Goal: Check status: Check status

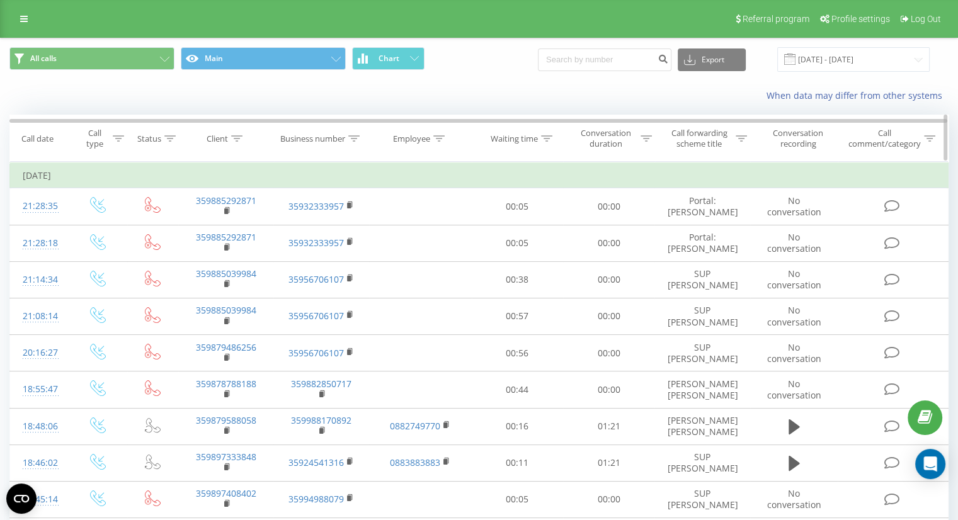
click at [233, 137] on icon at bounding box center [236, 138] width 11 height 6
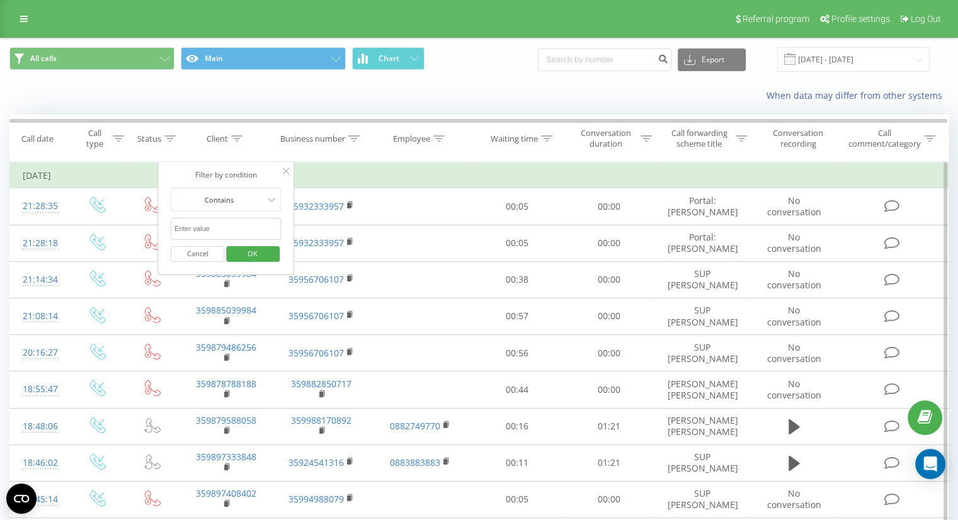
paste input "[PHONE_NUMBER]"
click at [176, 229] on input "[PHONE_NUMBER]" at bounding box center [226, 229] width 111 height 22
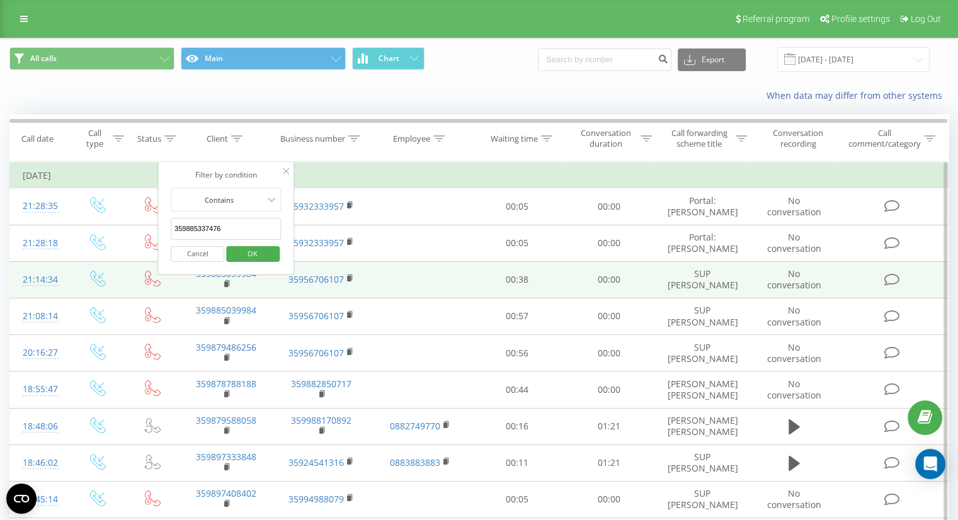
click button "OK" at bounding box center [253, 254] width 54 height 16
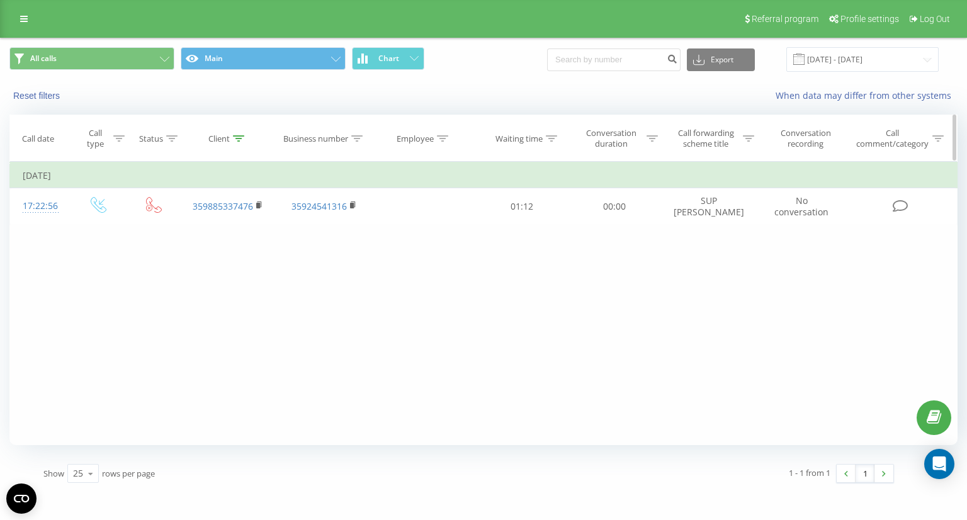
click at [238, 139] on icon at bounding box center [238, 138] width 11 height 6
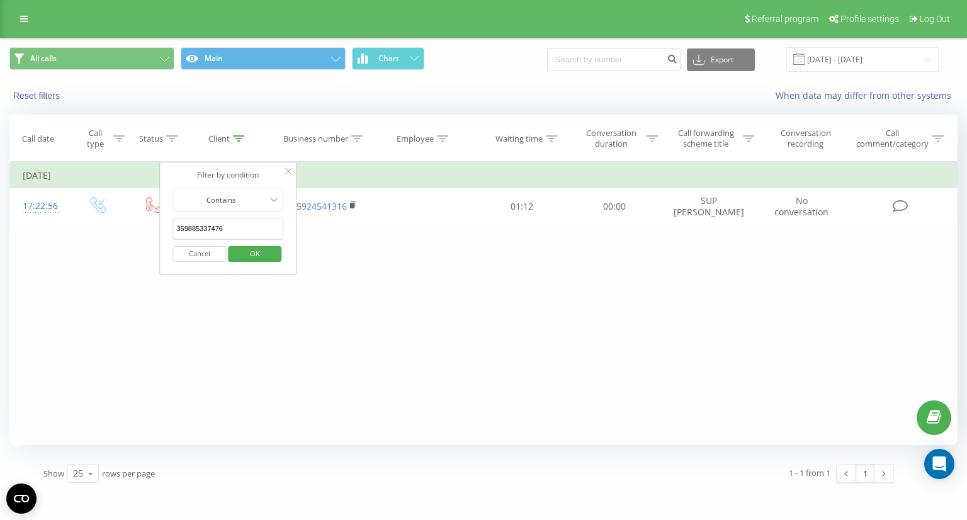
click at [227, 222] on input "359885337476" at bounding box center [228, 229] width 111 height 22
paste input "[PHONE_NUMBER]"
click at [181, 227] on input "[PHONE_NUMBER]" at bounding box center [228, 229] width 111 height 22
type input "359894450884"
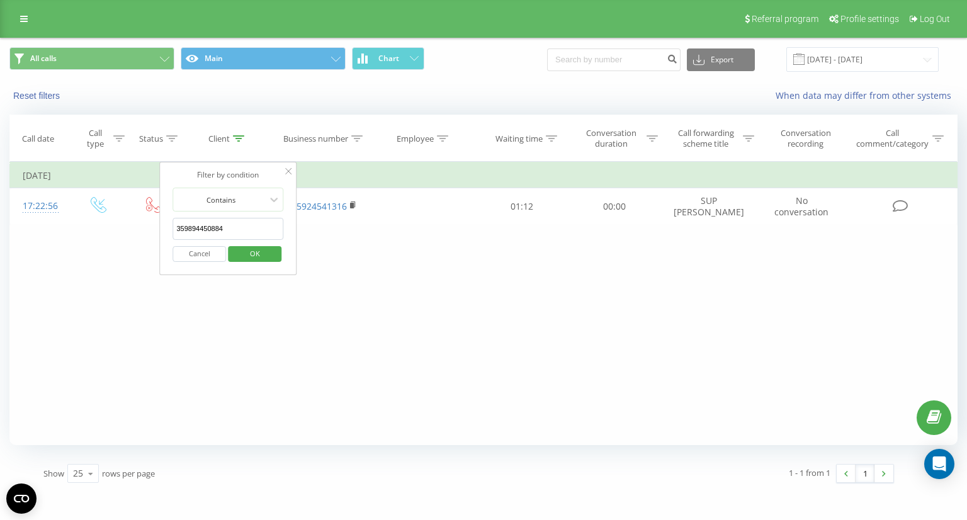
click button "OK" at bounding box center [255, 254] width 54 height 16
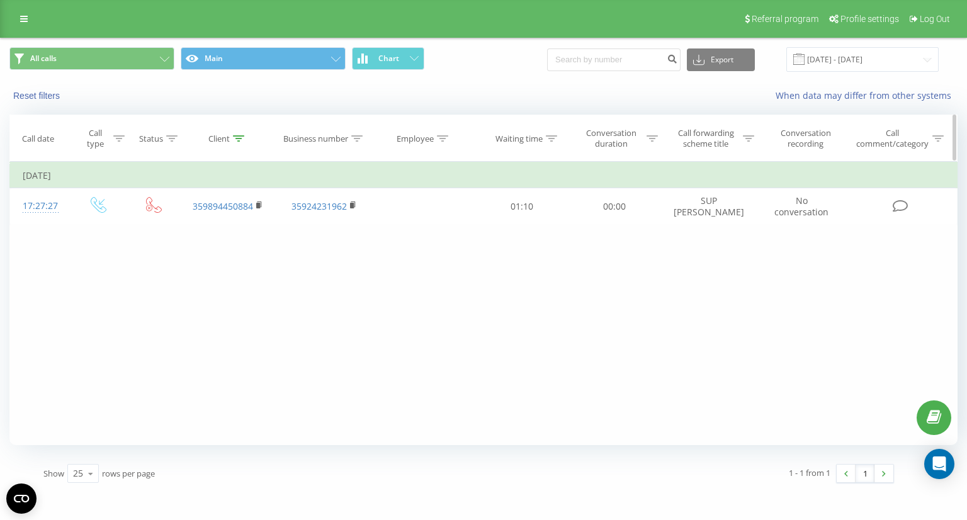
click at [238, 140] on icon at bounding box center [238, 138] width 11 height 6
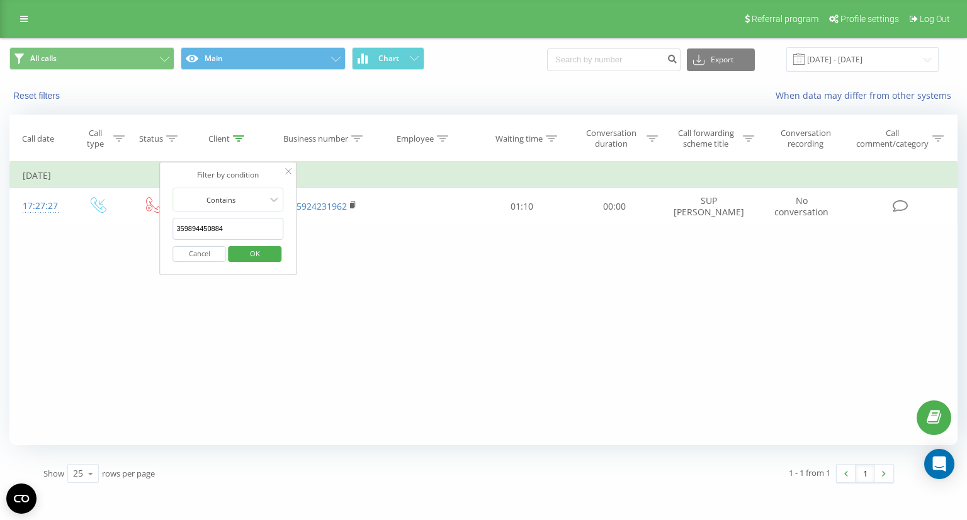
drag, startPoint x: 237, startPoint y: 225, endPoint x: 108, endPoint y: 227, distance: 128.5
click at [106, 225] on div "Filter by condition Equal Enter value Cancel OK Filter by condition Equal Enter…" at bounding box center [483, 303] width 948 height 283
click button "OK" at bounding box center [255, 254] width 54 height 16
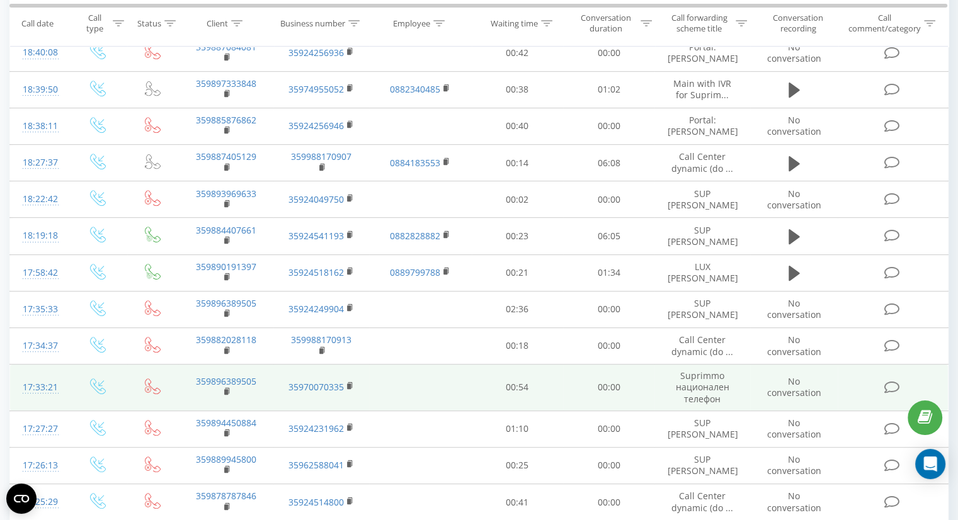
scroll to position [657, 0]
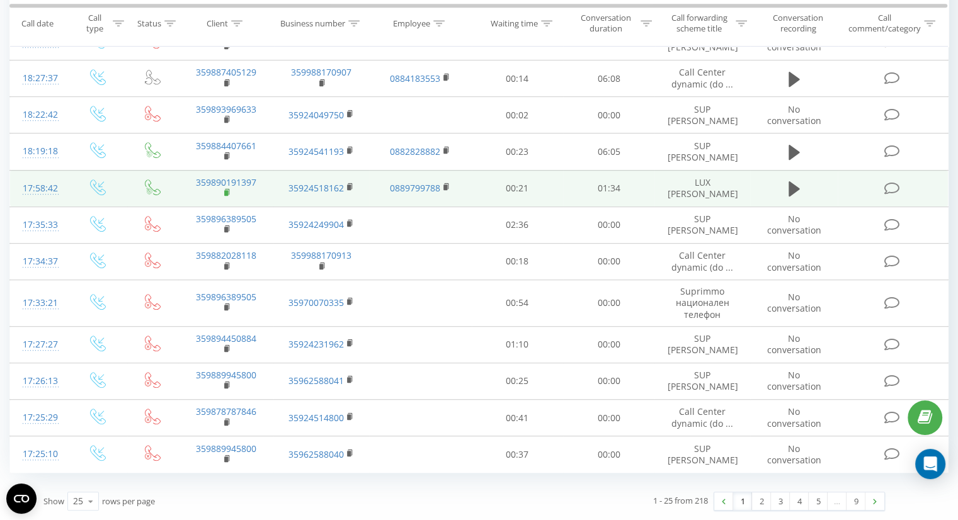
click at [224, 193] on rect at bounding box center [226, 193] width 4 height 6
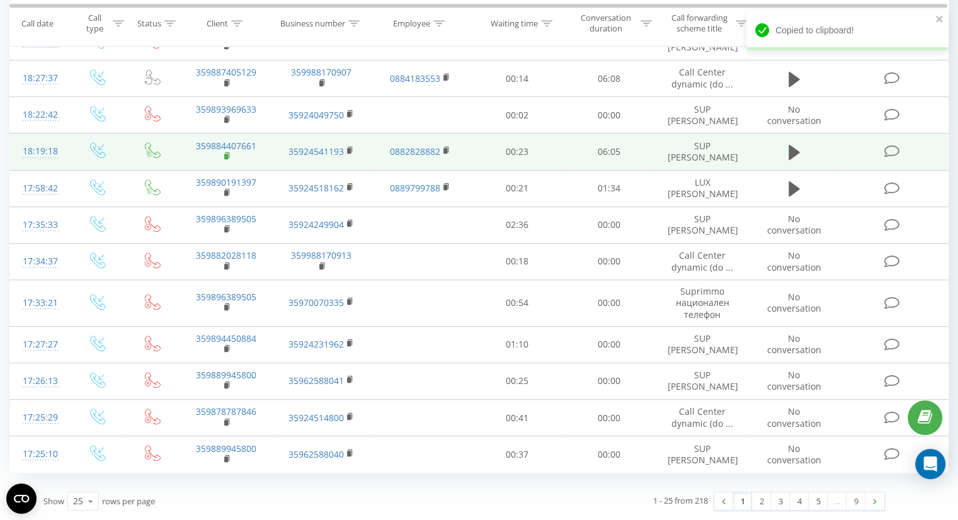
click at [225, 156] on rect at bounding box center [226, 157] width 4 height 6
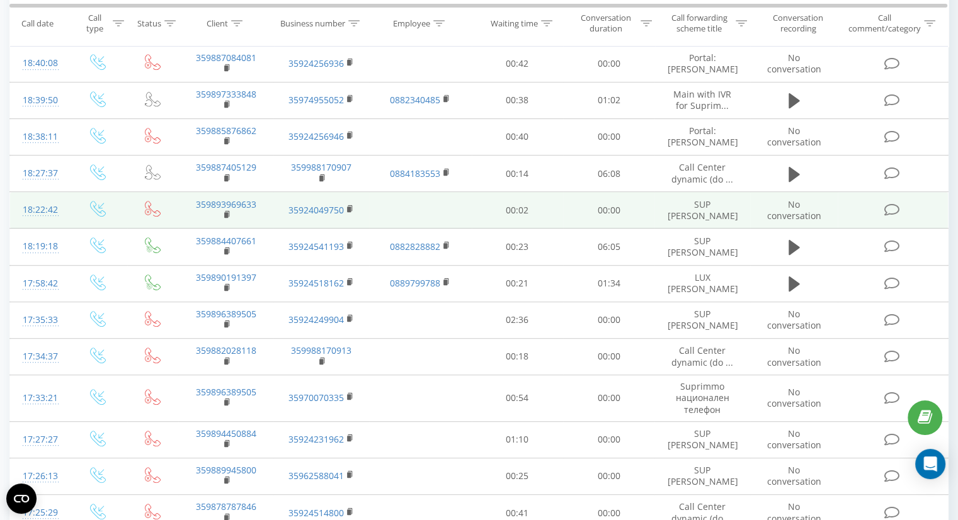
scroll to position [531, 0]
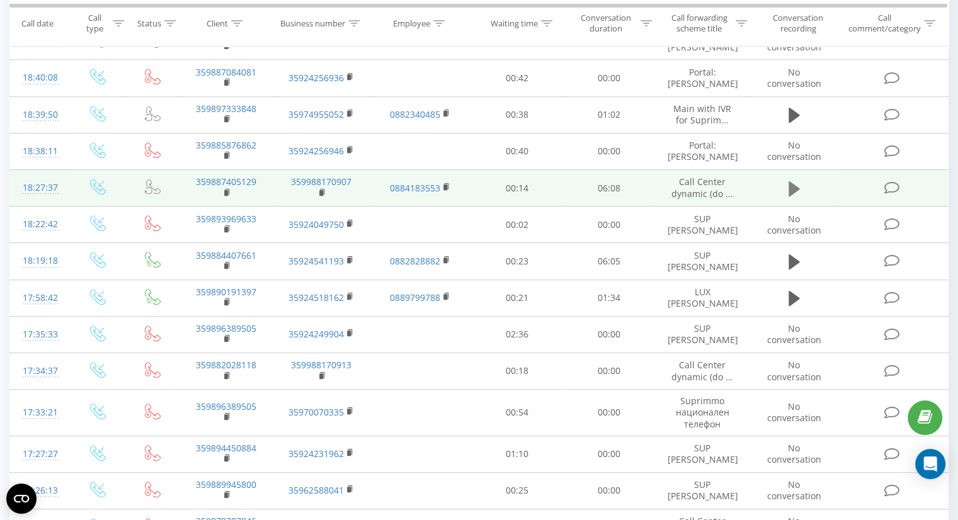
click at [795, 196] on icon at bounding box center [793, 188] width 11 height 15
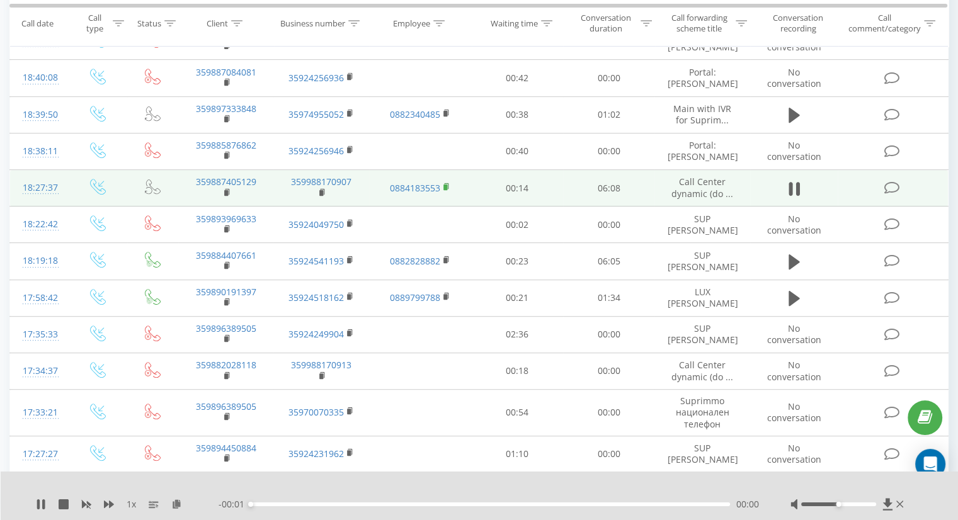
click at [445, 190] on rect at bounding box center [445, 187] width 4 height 6
click at [227, 196] on rect at bounding box center [226, 193] width 4 height 6
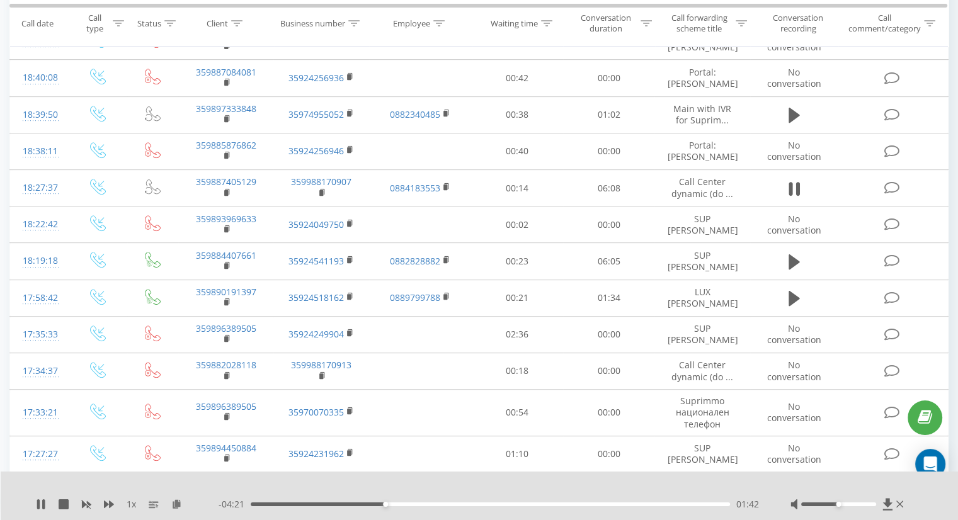
click at [418, 503] on div "01:42" at bounding box center [490, 505] width 479 height 4
click at [461, 505] on div "02:39" at bounding box center [490, 505] width 479 height 4
click at [509, 504] on div "03:16" at bounding box center [490, 505] width 479 height 4
click at [567, 504] on div "04:00" at bounding box center [490, 505] width 479 height 4
click at [63, 506] on icon at bounding box center [64, 504] width 10 height 10
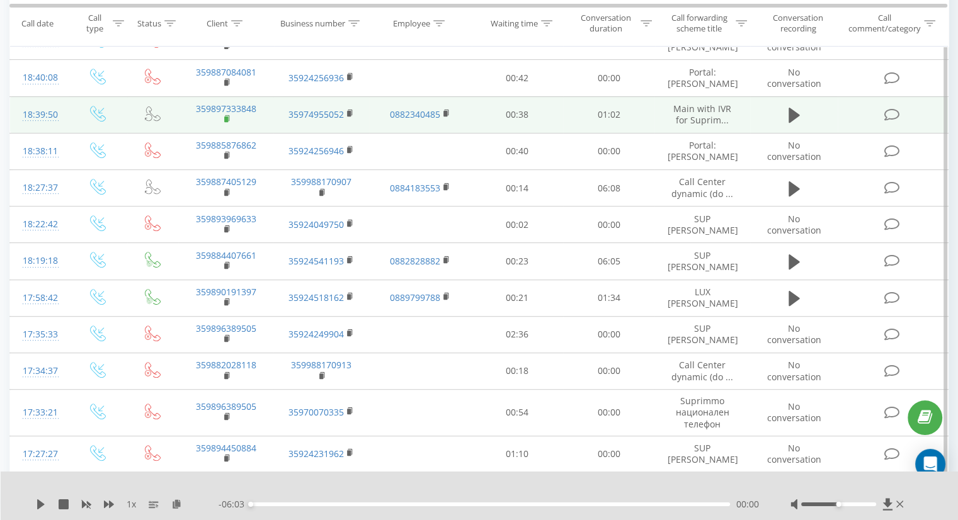
click at [225, 122] on rect at bounding box center [226, 119] width 4 height 6
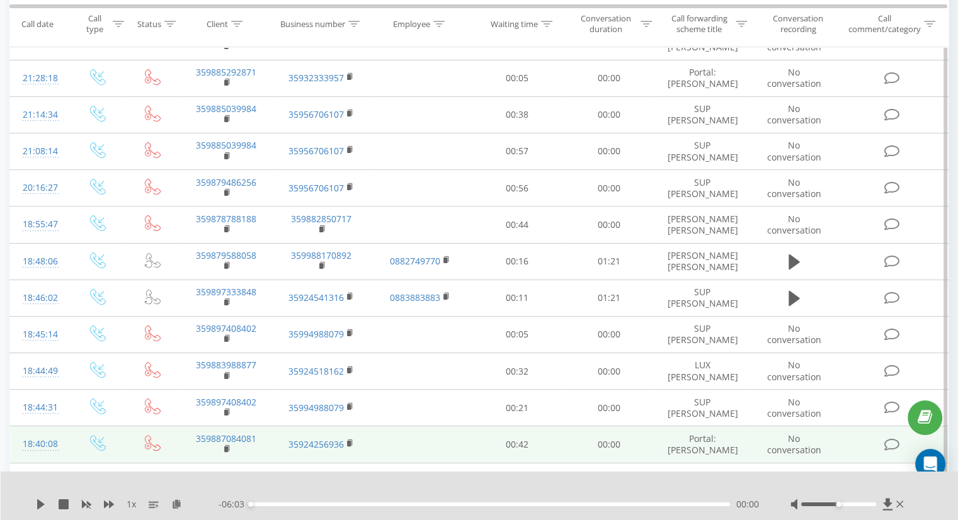
scroll to position [154, 0]
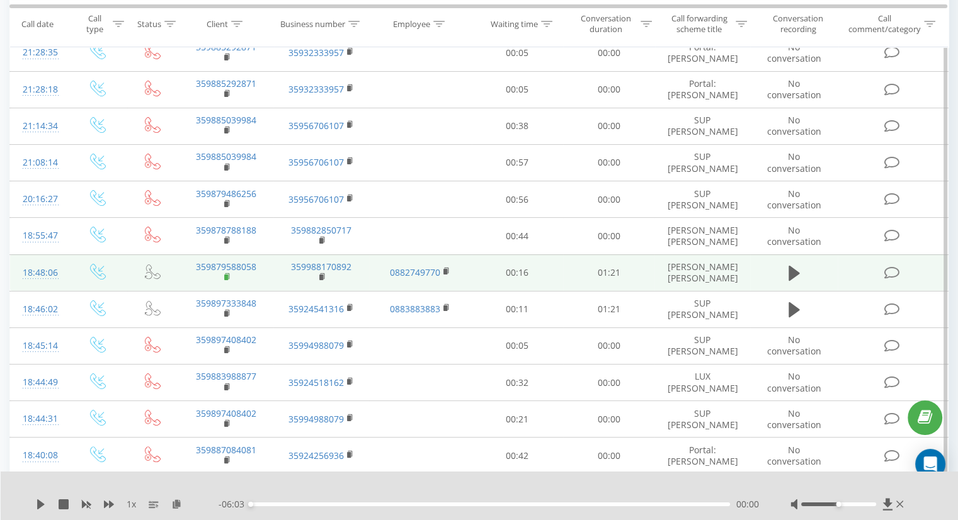
click at [227, 280] on rect at bounding box center [226, 278] width 4 height 6
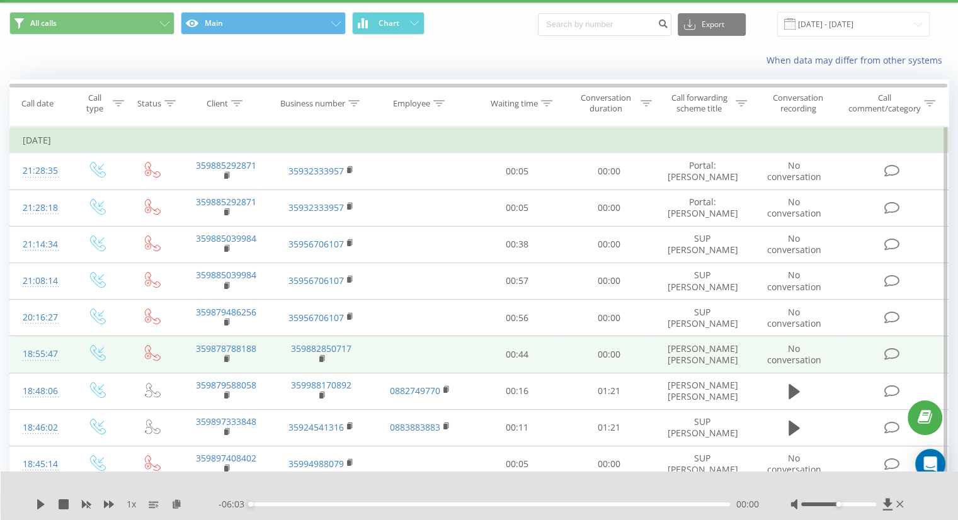
scroll to position [28, 0]
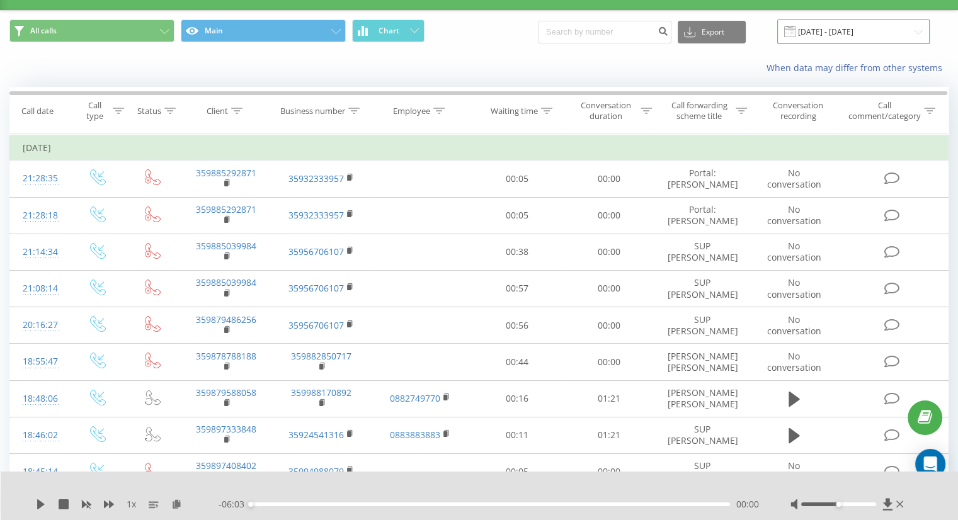
click at [846, 35] on input "[DATE] - [DATE]" at bounding box center [853, 32] width 152 height 25
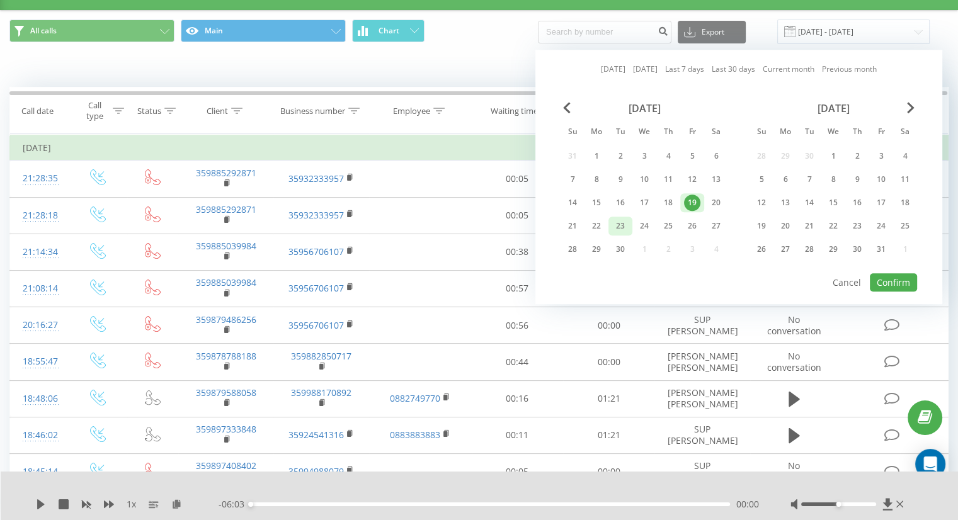
click at [616, 225] on div "23" at bounding box center [620, 226] width 16 height 16
click at [894, 276] on button "Confirm" at bounding box center [893, 282] width 47 height 18
type input "23.09.2025 - 23.09.2025"
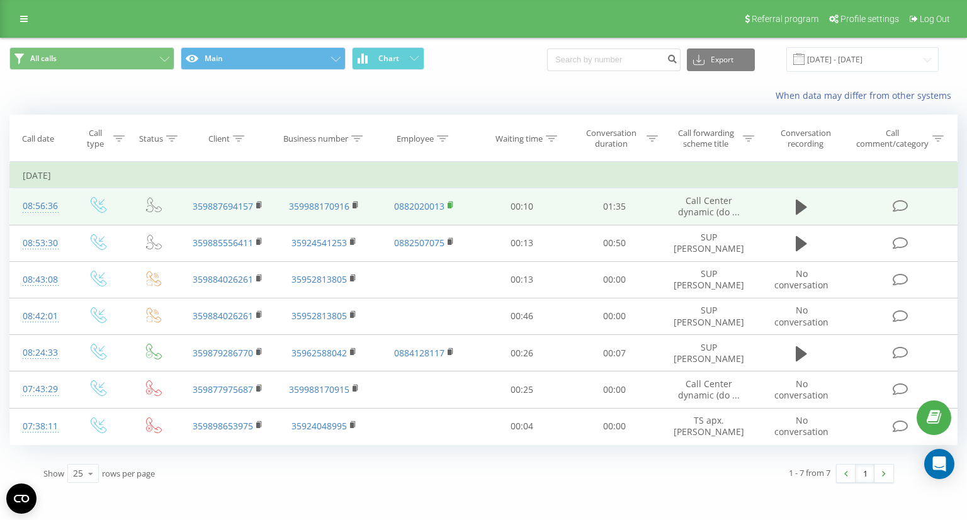
click at [450, 205] on rect at bounding box center [450, 206] width 4 height 6
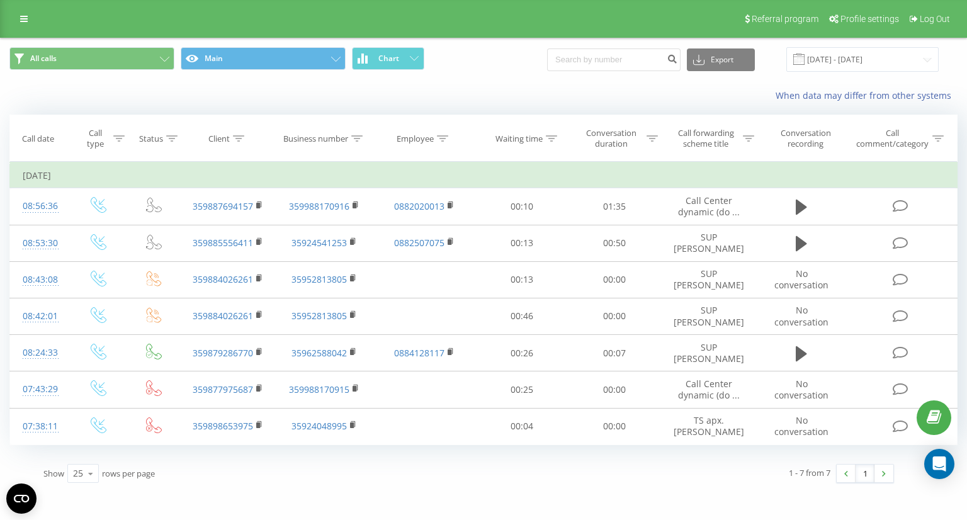
click at [677, 469] on div "1 - 7 from 7 1" at bounding box center [686, 473] width 435 height 37
drag, startPoint x: 574, startPoint y: 487, endPoint x: 675, endPoint y: 509, distance: 103.6
click at [574, 487] on div "1 - 7 from 7 1" at bounding box center [686, 473] width 435 height 37
click at [855, 58] on input "23.09.2025 - 23.09.2025" at bounding box center [863, 59] width 152 height 25
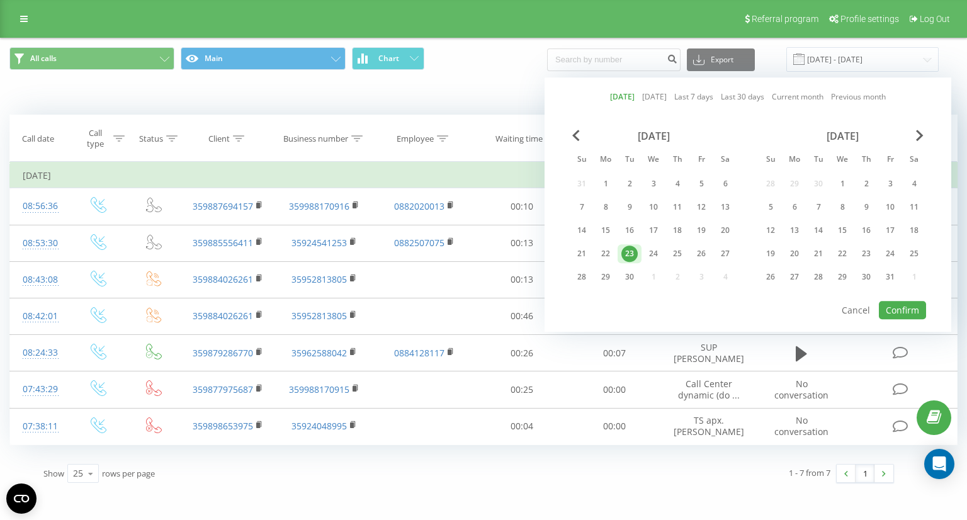
click at [630, 246] on div "23" at bounding box center [630, 254] width 16 height 16
click at [909, 306] on button "Confirm" at bounding box center [902, 310] width 47 height 18
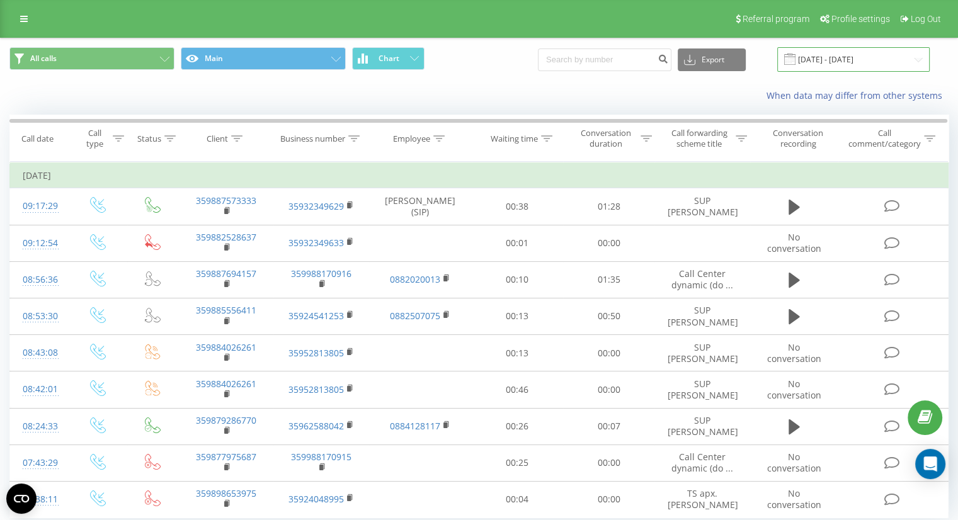
click at [856, 62] on input "23.09.2025 - 23.09.2025" at bounding box center [853, 59] width 152 height 25
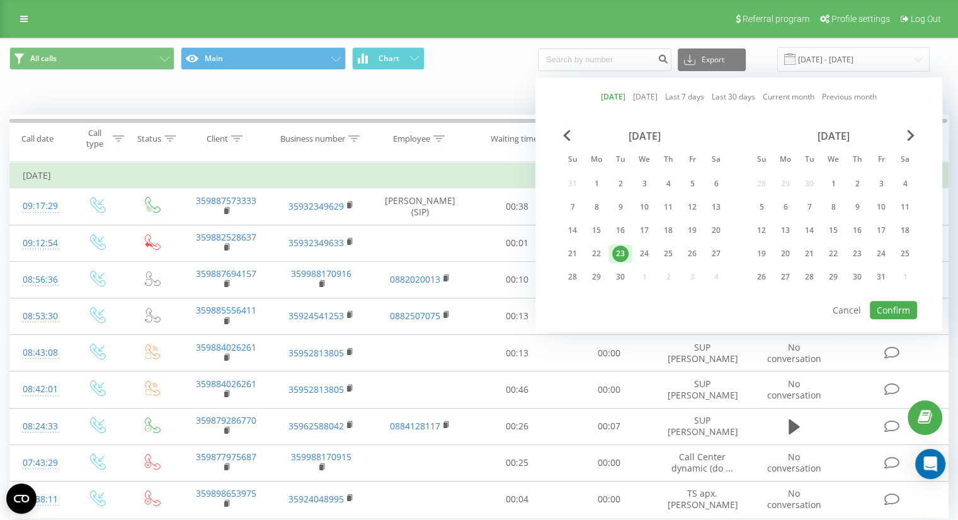
click at [623, 254] on div "23" at bounding box center [620, 254] width 16 height 16
click at [882, 306] on button "Confirm" at bounding box center [893, 310] width 47 height 18
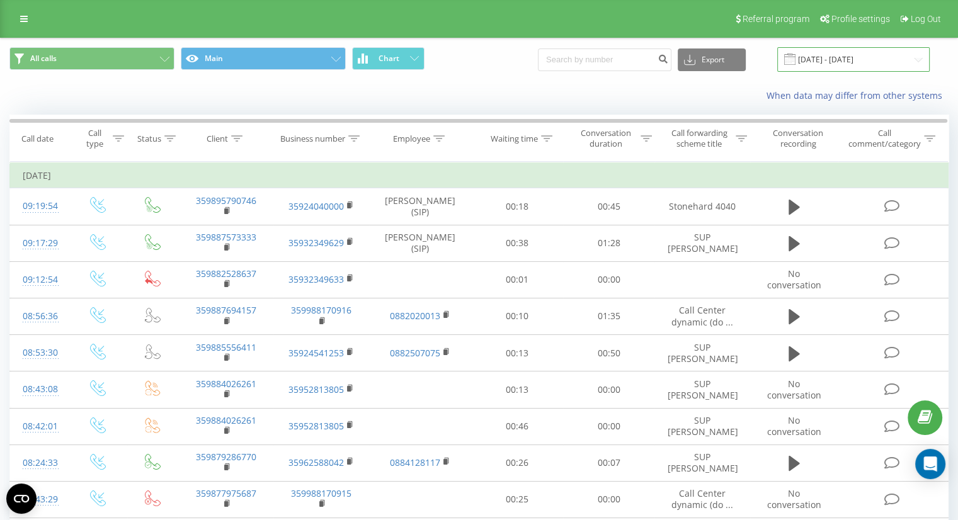
click at [825, 61] on input "23.09.2025 - 23.09.2025" at bounding box center [853, 59] width 152 height 25
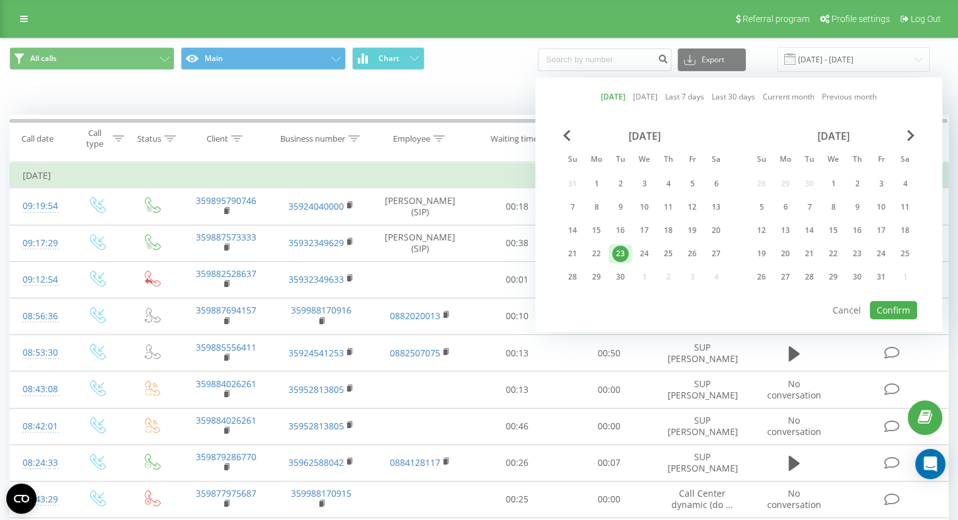
click at [620, 253] on div "23" at bounding box center [620, 254] width 16 height 16
drag, startPoint x: 887, startPoint y: 312, endPoint x: 865, endPoint y: 321, distance: 22.9
click at [887, 312] on button "Confirm" at bounding box center [893, 310] width 47 height 18
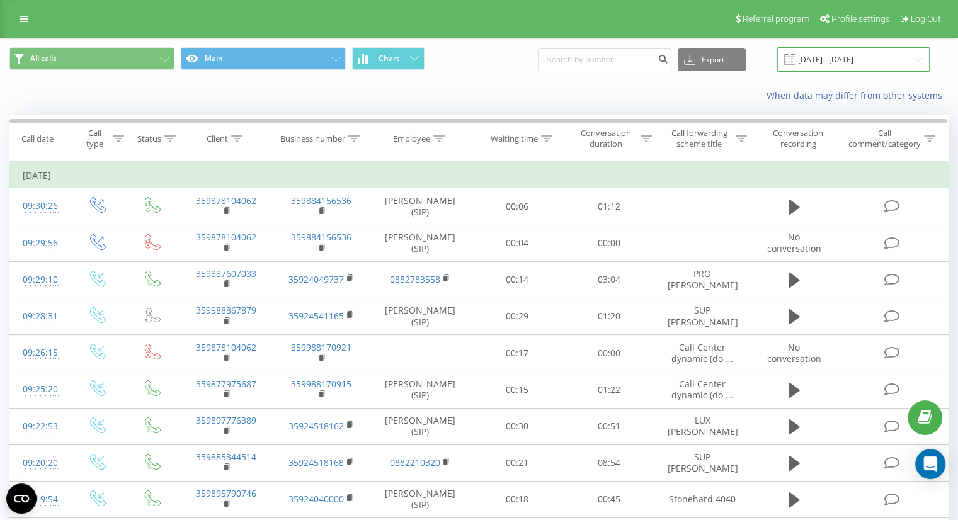
click at [836, 66] on input "23.09.2025 - 23.09.2025" at bounding box center [853, 59] width 152 height 25
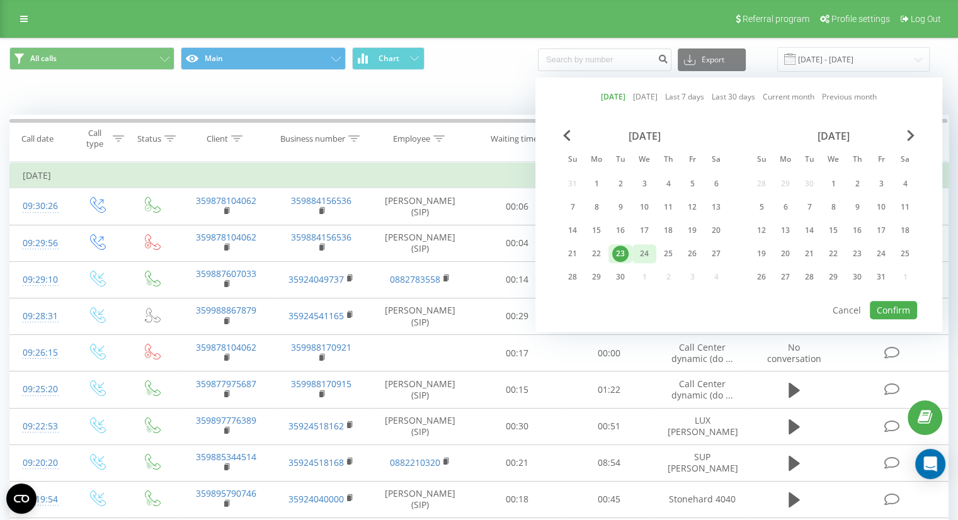
click at [625, 253] on div "23" at bounding box center [620, 254] width 16 height 16
click at [889, 309] on button "Confirm" at bounding box center [893, 310] width 47 height 18
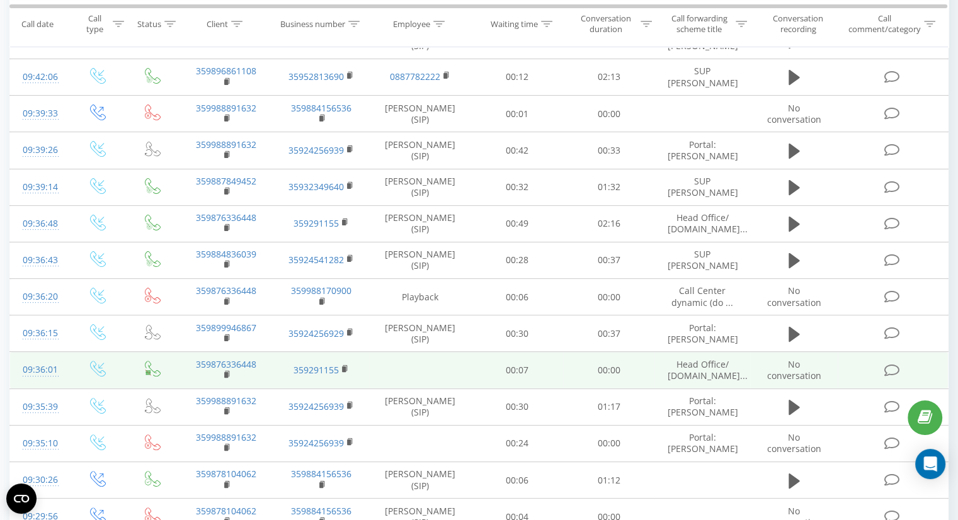
scroll to position [63, 0]
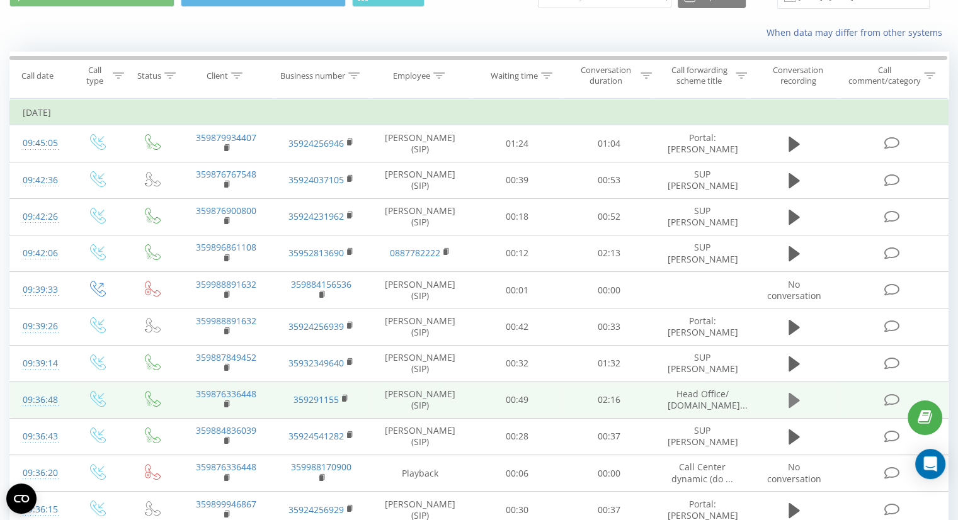
click at [789, 408] on icon at bounding box center [793, 400] width 11 height 15
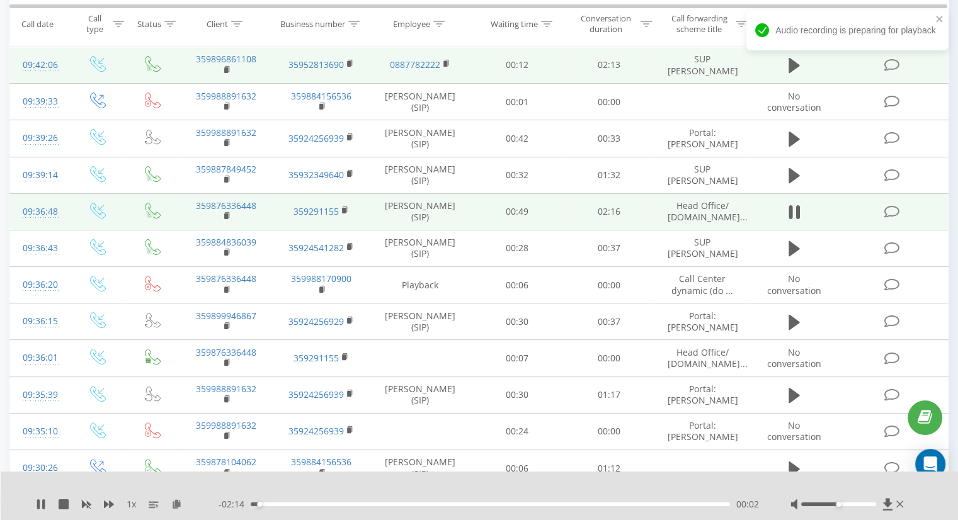
scroll to position [252, 0]
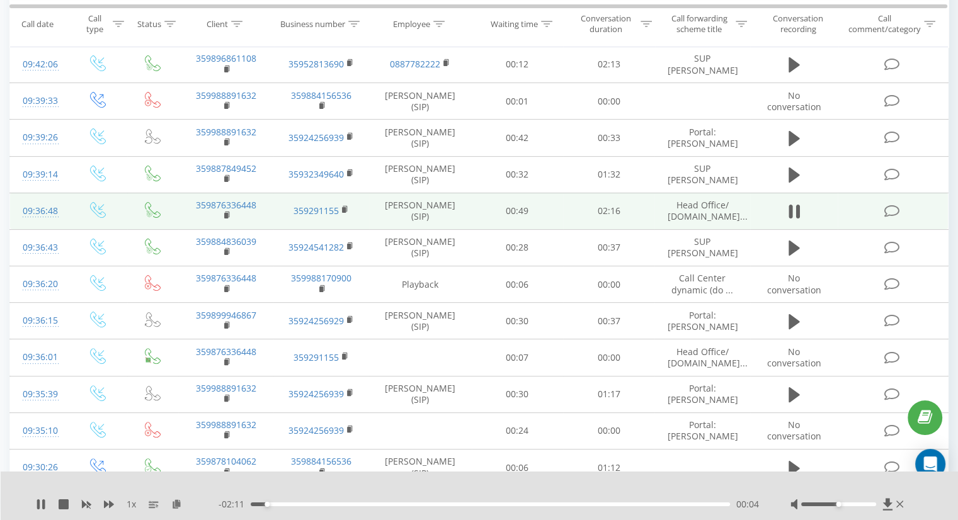
click at [637, 504] on div "00:04" at bounding box center [490, 505] width 479 height 4
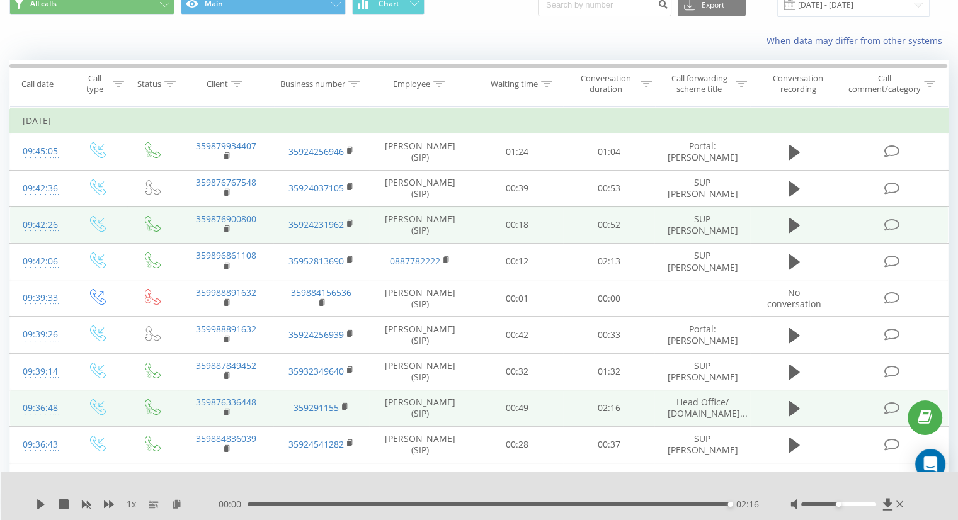
scroll to position [0, 0]
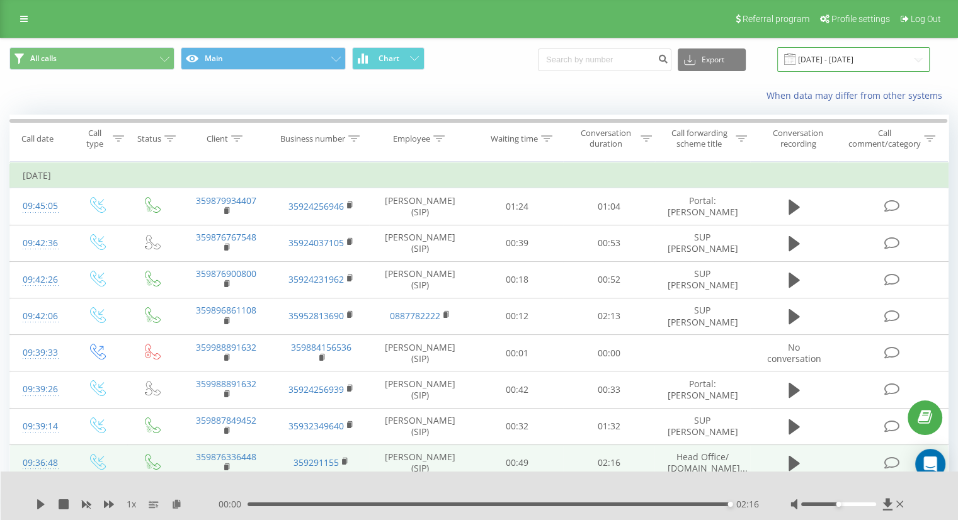
click at [855, 60] on input "23.09.2025 - 23.09.2025" at bounding box center [853, 59] width 152 height 25
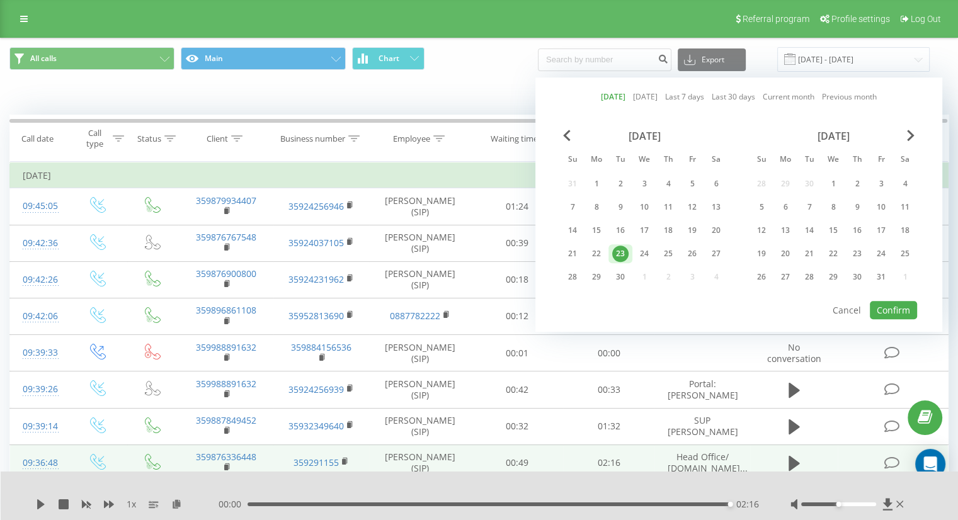
click at [620, 251] on div "23" at bounding box center [620, 254] width 16 height 16
click at [902, 304] on button "Confirm" at bounding box center [893, 310] width 47 height 18
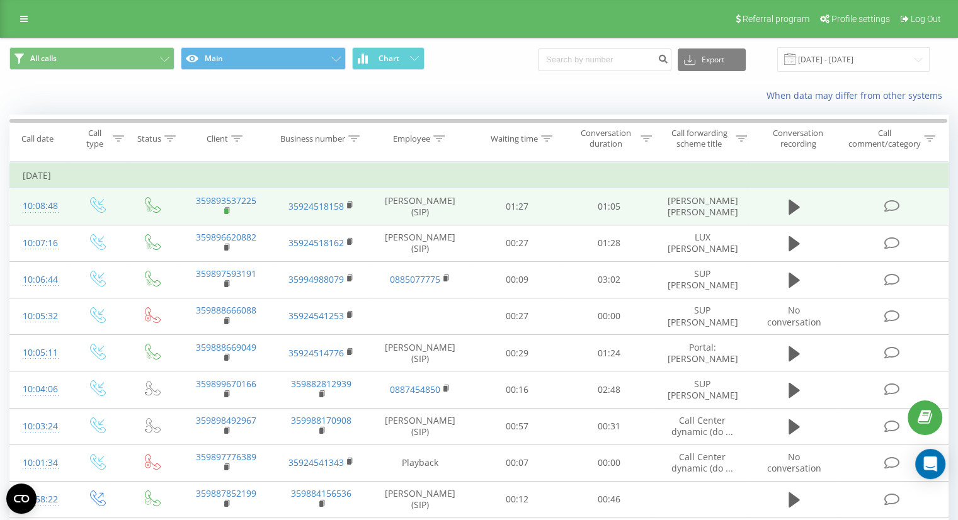
click at [226, 213] on rect at bounding box center [226, 211] width 4 height 6
